Goal: Task Accomplishment & Management: Manage account settings

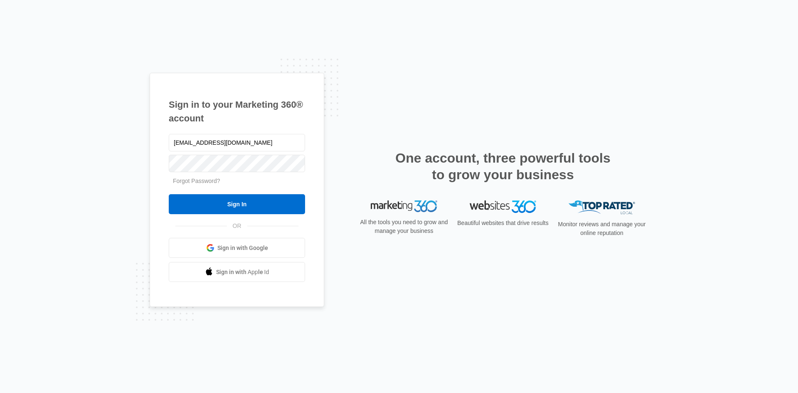
type input "[EMAIL_ADDRESS][DOMAIN_NAME]"
click at [169, 194] on input "Sign In" at bounding box center [237, 204] width 136 height 20
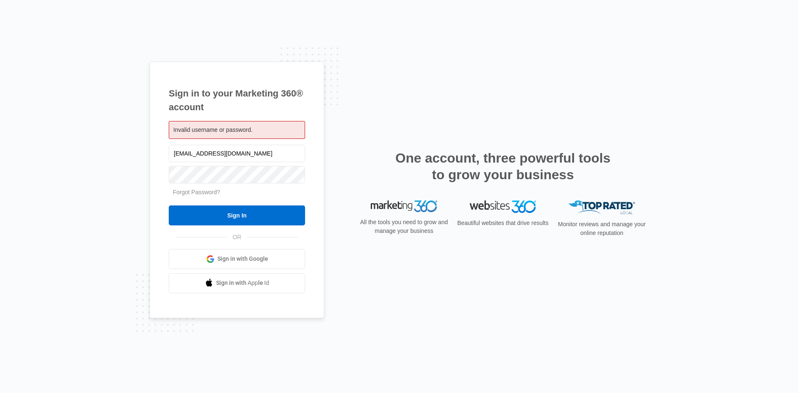
drag, startPoint x: 259, startPoint y: 153, endPoint x: 123, endPoint y: 149, distance: 136.3
click at [123, 149] on div "Sign in to your Marketing 360® account Invalid username or password. [EMAIL_ADD…" at bounding box center [399, 196] width 798 height 393
click at [169, 205] on input "Sign In" at bounding box center [237, 215] width 136 height 20
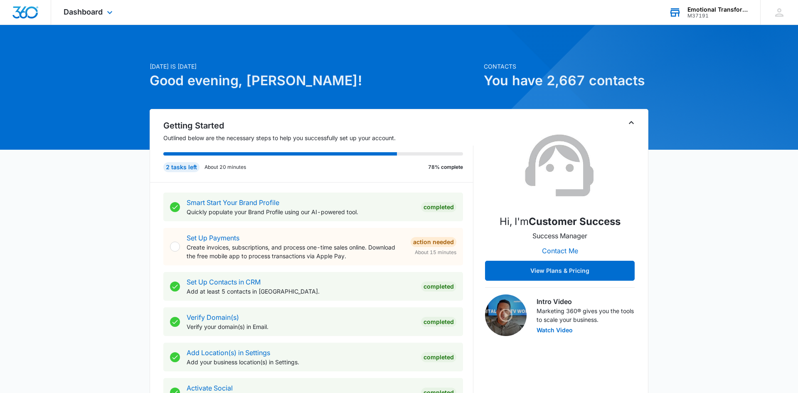
click at [704, 15] on div "M37191" at bounding box center [717, 16] width 61 height 6
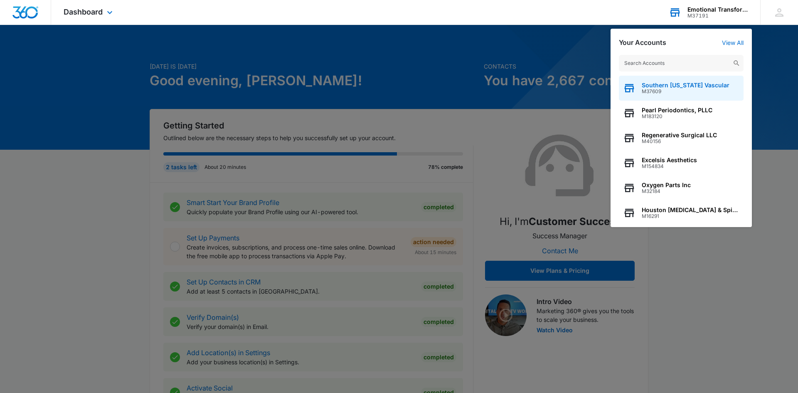
click at [659, 84] on span "Southern Kentucky Vascular" at bounding box center [685, 85] width 88 height 7
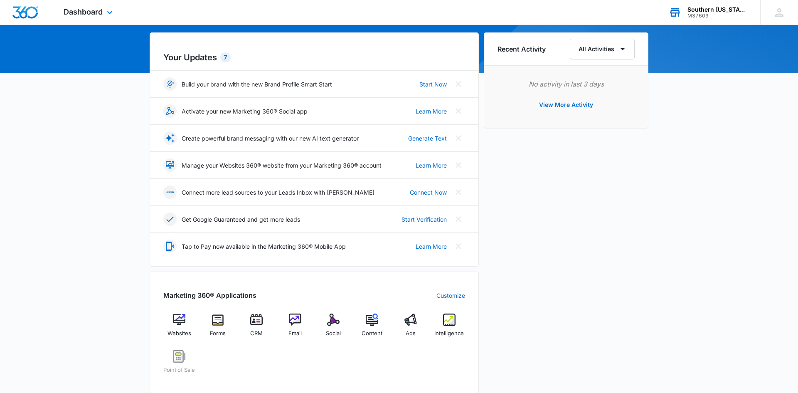
scroll to position [77, 0]
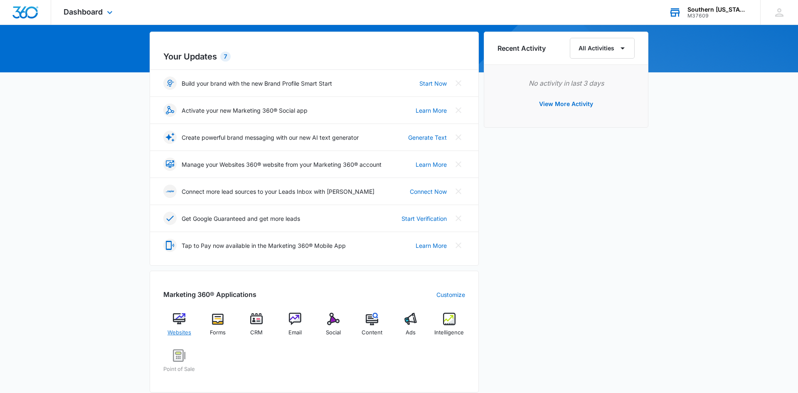
click at [183, 321] on img at bounding box center [179, 318] width 12 height 12
